Goal: Submit feedback/report problem: Submit feedback/report problem

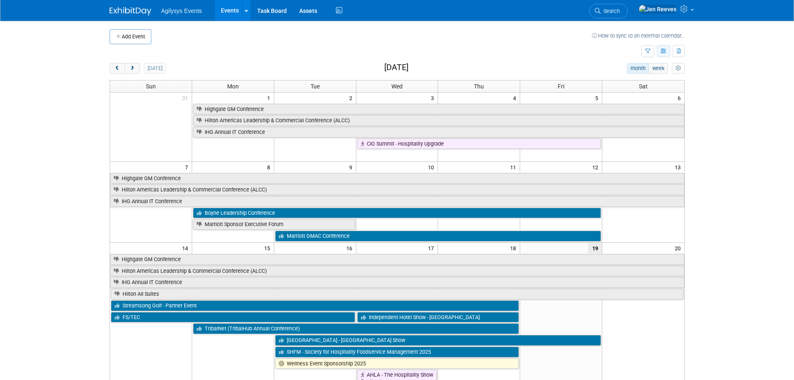
click at [662, 50] on icon "button" at bounding box center [664, 51] width 6 height 5
click at [611, 120] on link "Expert Grid" at bounding box center [628, 119] width 70 height 12
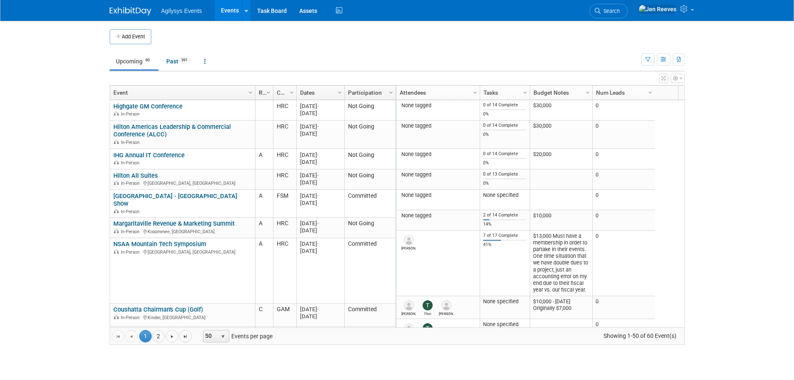
click at [280, 90] on link "Company Region" at bounding box center [284, 92] width 14 height 14
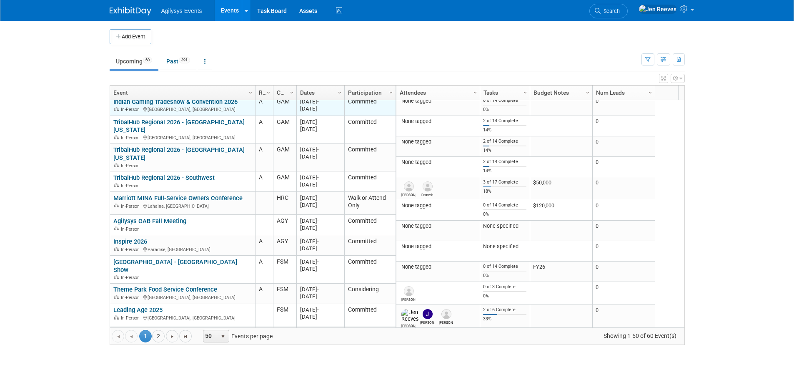
scroll to position [200, 0]
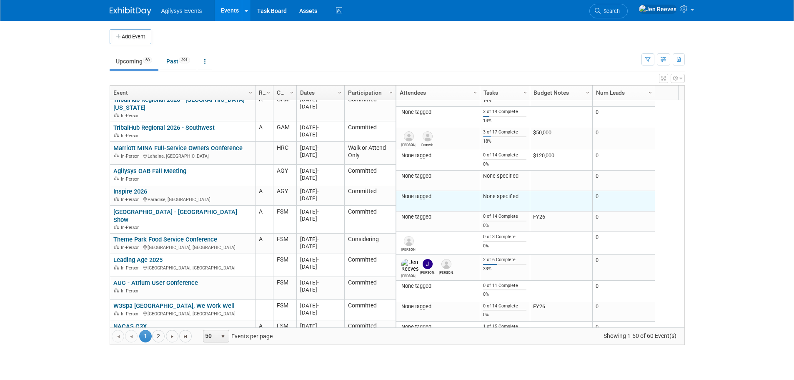
click at [537, 200] on td at bounding box center [561, 201] width 63 height 20
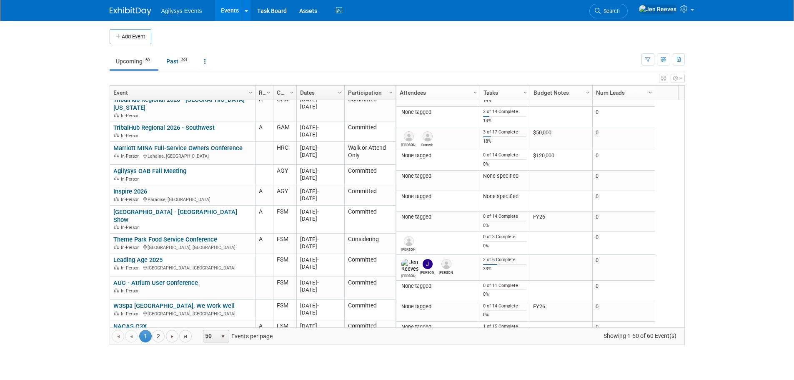
click at [683, 80] on button "button" at bounding box center [678, 78] width 14 height 9
click at [568, 45] on td "Upcoming 60 Past 391 All Events 451 Past and Upcoming Grouped Annually Events g…" at bounding box center [376, 57] width 532 height 27
click at [663, 59] on icon "button" at bounding box center [664, 59] width 6 height 5
click at [584, 39] on td at bounding box center [403, 36] width 505 height 15
click at [688, 9] on icon at bounding box center [685, 9] width 10 height 8
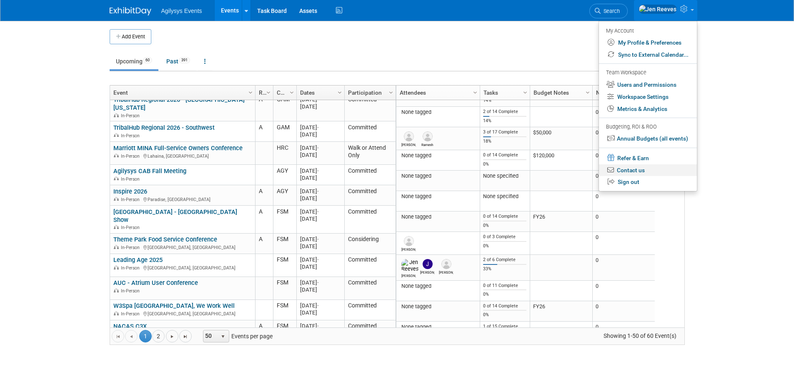
click at [627, 171] on link "Contact us" at bounding box center [648, 170] width 98 height 12
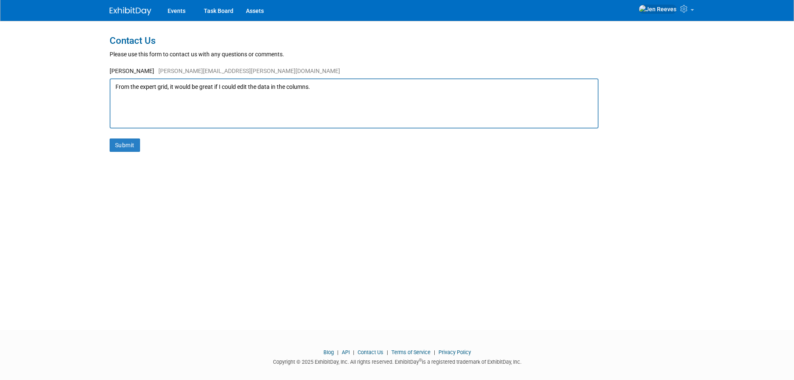
drag, startPoint x: 311, startPoint y: 86, endPoint x: 287, endPoint y: 85, distance: 24.2
click at [287, 85] on textarea "From the expert grid, it would be great if I could edit the data in the columns." at bounding box center [354, 103] width 489 height 50
type textarea "From the expert grid, it would be great if I could edit the data in the cells."
click at [124, 146] on button "Submit" at bounding box center [125, 144] width 30 height 13
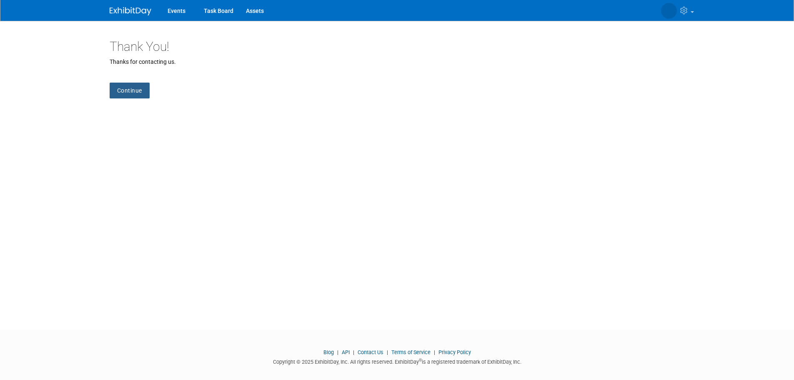
click at [125, 90] on link "Continue" at bounding box center [130, 91] width 40 height 16
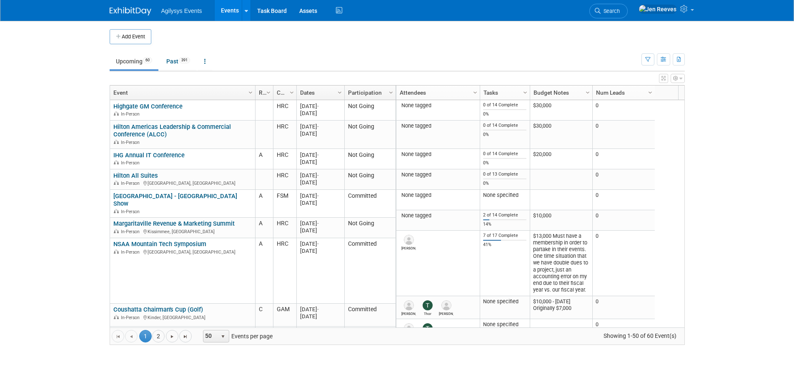
click at [286, 92] on link "Company Region" at bounding box center [284, 92] width 14 height 14
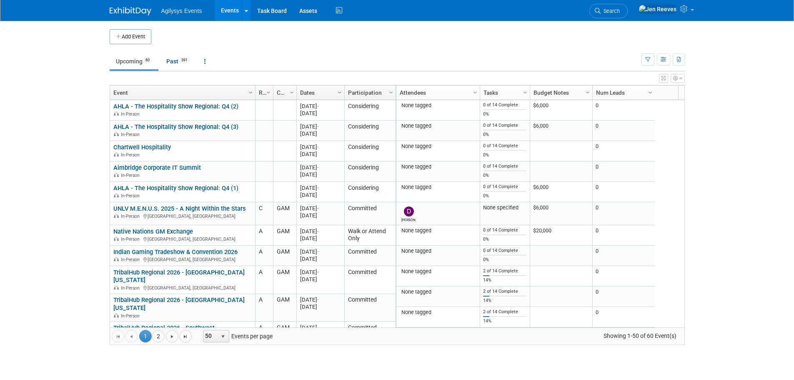
click at [286, 92] on link "Company Region" at bounding box center [284, 92] width 14 height 14
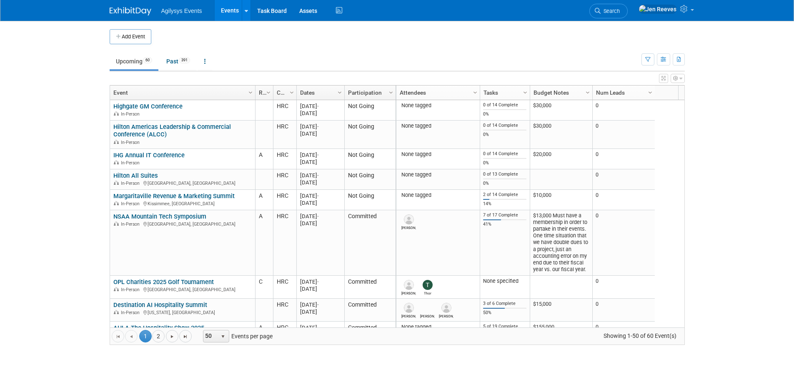
click at [286, 92] on link "Company Region" at bounding box center [284, 92] width 14 height 14
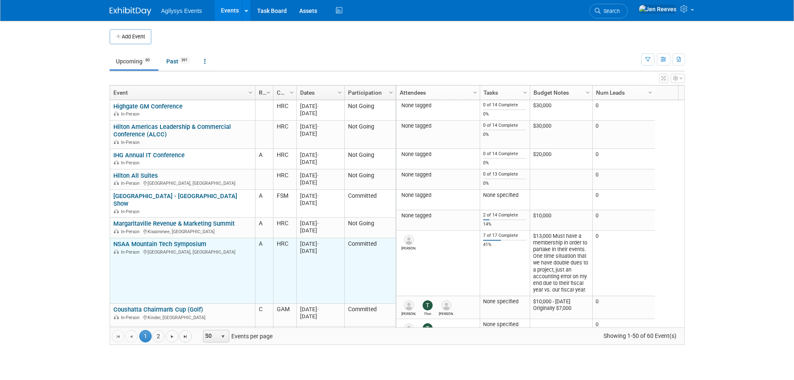
scroll to position [50, 0]
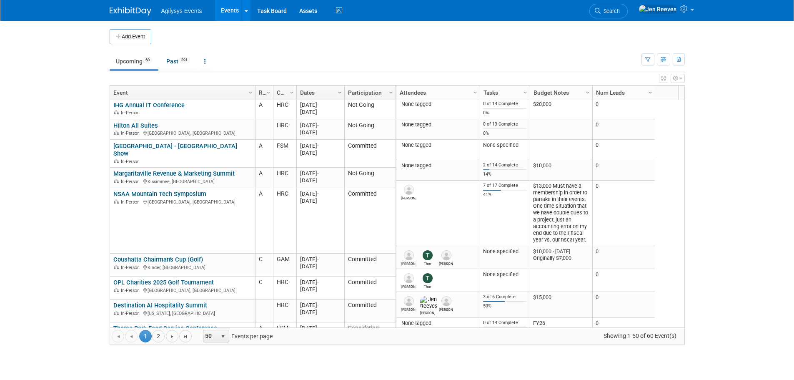
click at [282, 93] on link "Company Region" at bounding box center [284, 92] width 14 height 14
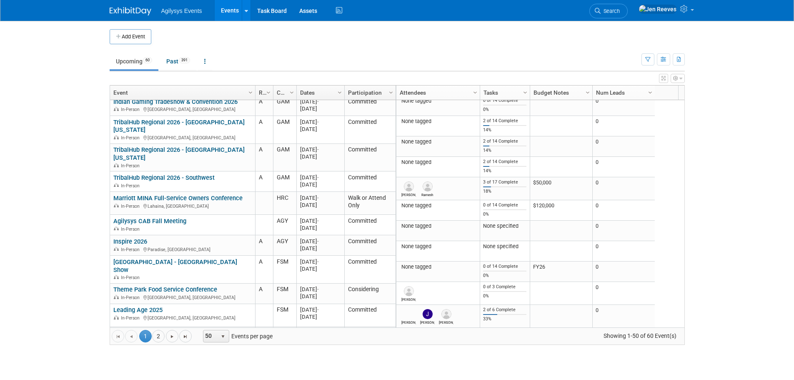
scroll to position [200, 0]
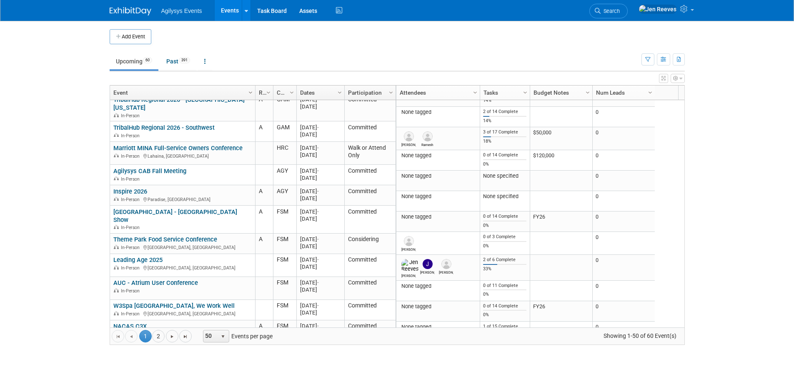
click at [248, 93] on span "Column Settings" at bounding box center [250, 92] width 7 height 7
click at [264, 101] on span "Sort Ascending" at bounding box center [279, 104] width 67 height 13
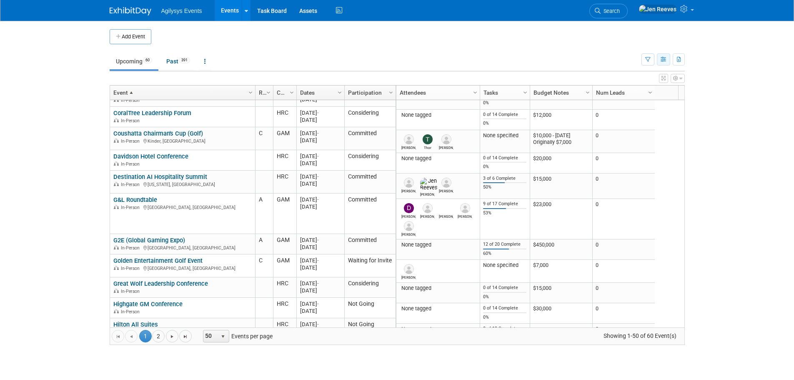
click at [658, 59] on button "button" at bounding box center [663, 59] width 13 height 12
click at [662, 61] on icon "button" at bounding box center [664, 59] width 6 height 5
click at [649, 58] on icon "button" at bounding box center [647, 59] width 5 height 5
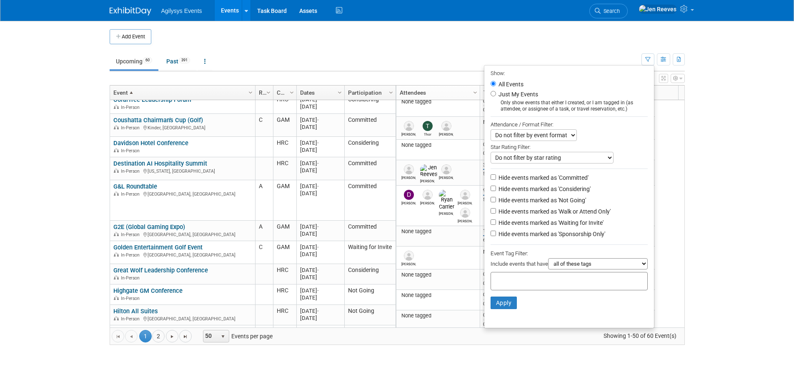
scroll to position [292, 0]
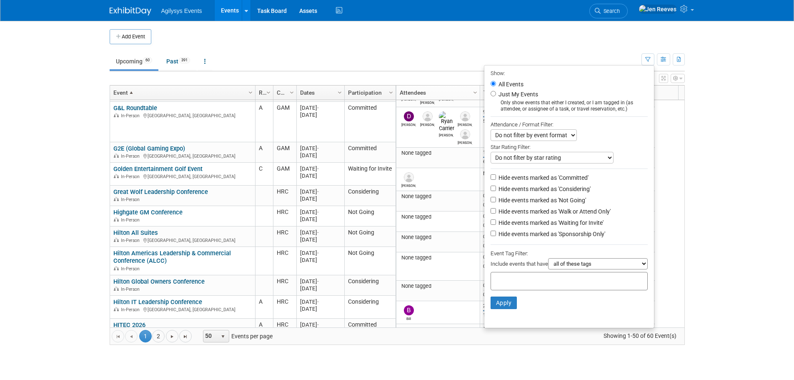
click at [568, 268] on select "all of these tags any one of these tags only and exactly these specific tags" at bounding box center [598, 263] width 100 height 11
click at [503, 283] on input "text" at bounding box center [527, 279] width 67 height 8
type input "FSM"
click at [496, 308] on button "Apply" at bounding box center [503, 302] width 27 height 13
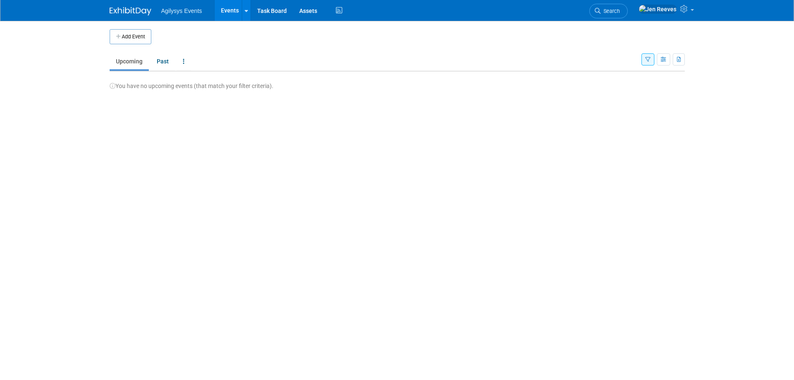
click at [646, 59] on icon "button" at bounding box center [647, 59] width 5 height 5
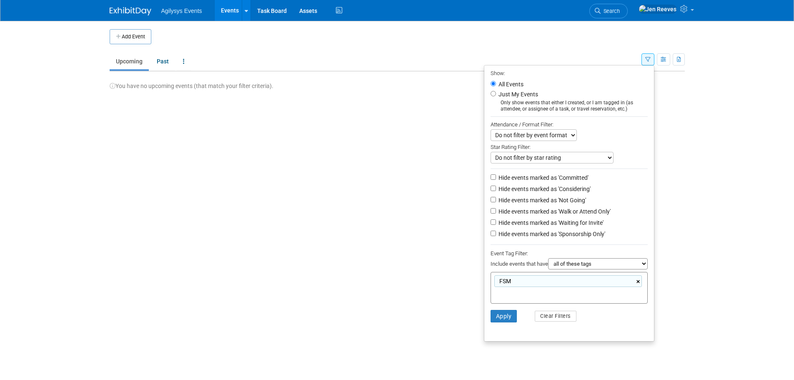
click at [638, 284] on link "×" at bounding box center [638, 282] width 5 height 10
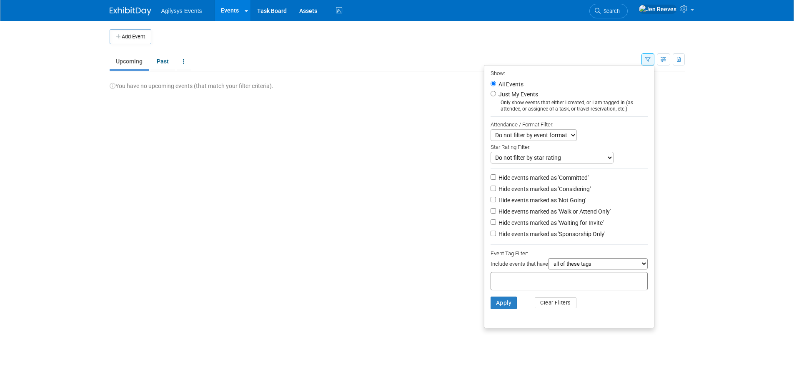
click at [513, 158] on select "Do not filter by star rating Only show events with no ratings (0 stars) Only sh…" at bounding box center [551, 158] width 123 height 12
click at [497, 134] on select "Do not filter by event format Only show In-Person events Only show Virtual even…" at bounding box center [533, 135] width 86 height 12
drag, startPoint x: 501, startPoint y: 287, endPoint x: 495, endPoint y: 285, distance: 6.5
click at [501, 284] on input "text" at bounding box center [552, 279] width 117 height 8
click at [548, 305] on button "Clear Filters" at bounding box center [556, 302] width 42 height 11
